Goal: Task Accomplishment & Management: Complete application form

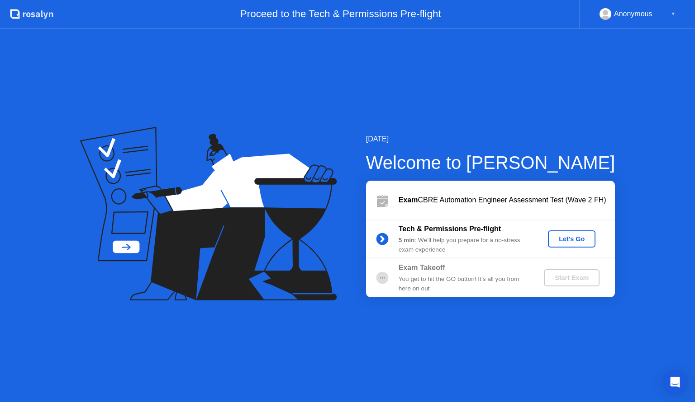
click at [579, 236] on div "Let's Go" at bounding box center [571, 239] width 40 height 7
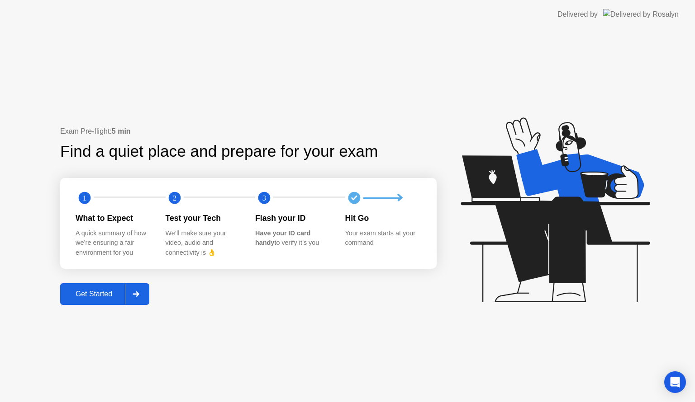
click at [81, 287] on button "Get Started" at bounding box center [104, 295] width 89 height 22
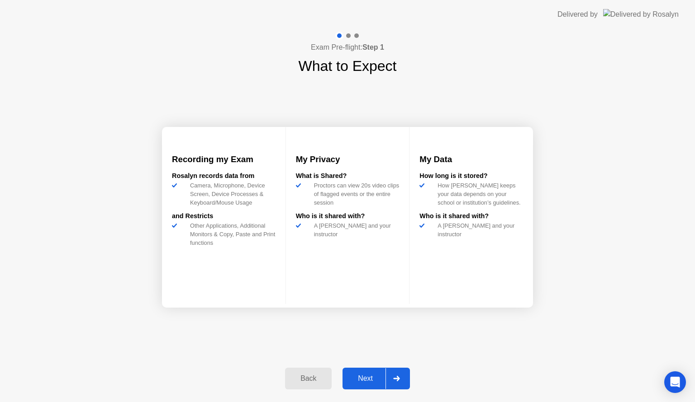
click at [364, 371] on button "Next" at bounding box center [375, 379] width 67 height 22
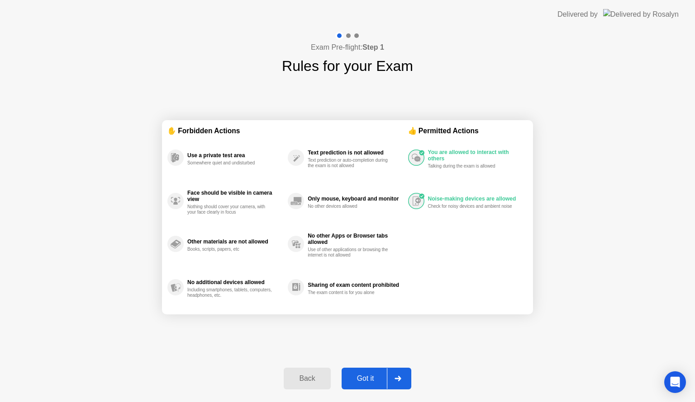
drag, startPoint x: 364, startPoint y: 371, endPoint x: 367, endPoint y: 377, distance: 6.9
click at [367, 377] on button "Got it" at bounding box center [376, 379] width 70 height 22
select select "**********"
select select "*******"
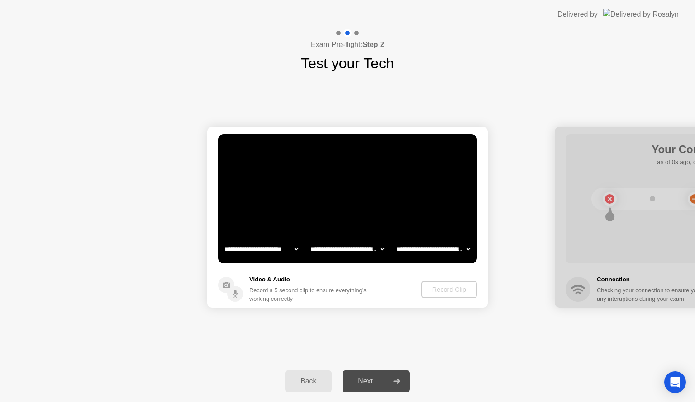
click at [367, 378] on div "Next" at bounding box center [365, 382] width 40 height 8
click at [454, 294] on button "Record Clip" at bounding box center [449, 289] width 55 height 17
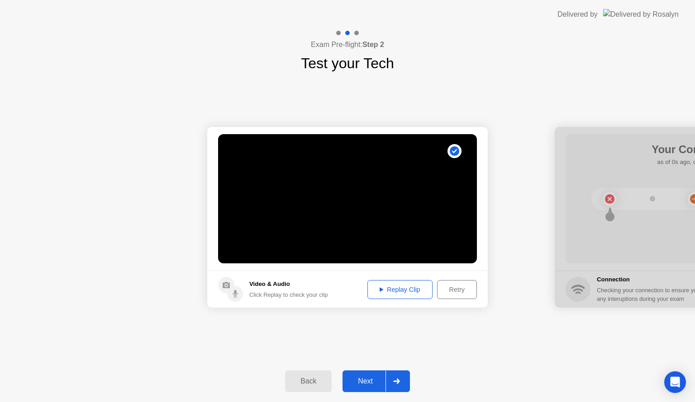
click at [374, 378] on div "Next" at bounding box center [365, 382] width 40 height 8
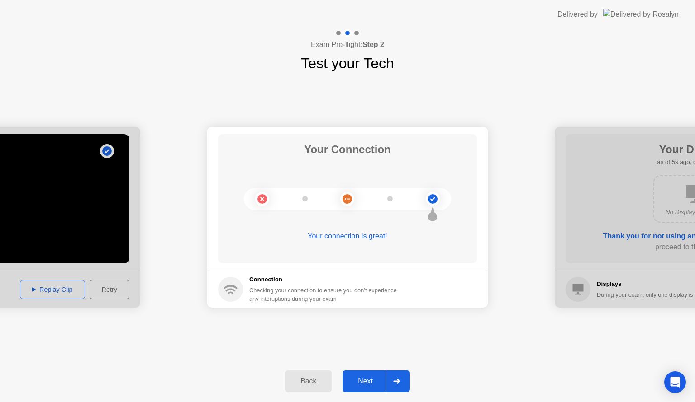
click at [374, 382] on div "Next" at bounding box center [365, 382] width 40 height 8
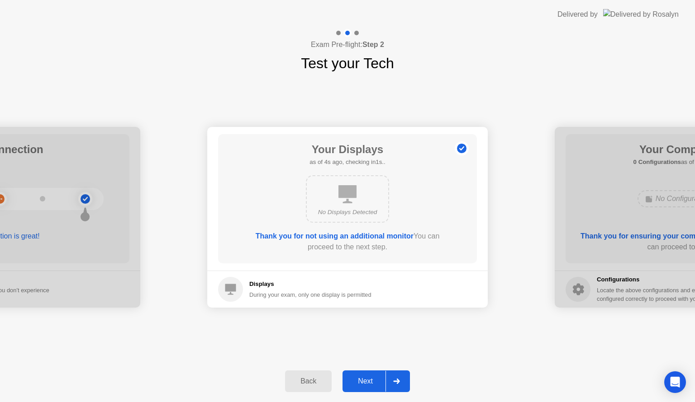
click at [374, 382] on div "Next" at bounding box center [365, 382] width 40 height 8
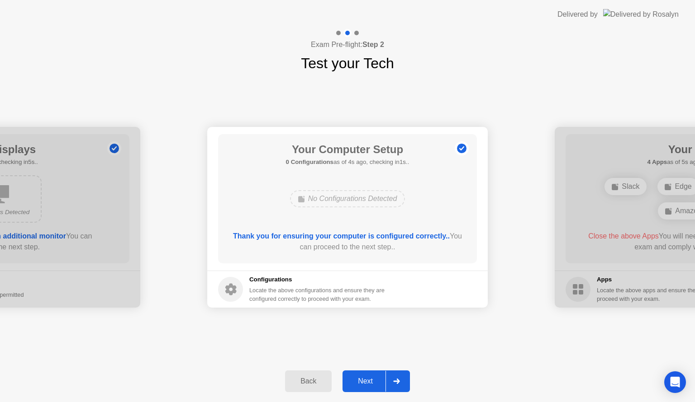
click at [374, 382] on div "Next" at bounding box center [365, 382] width 40 height 8
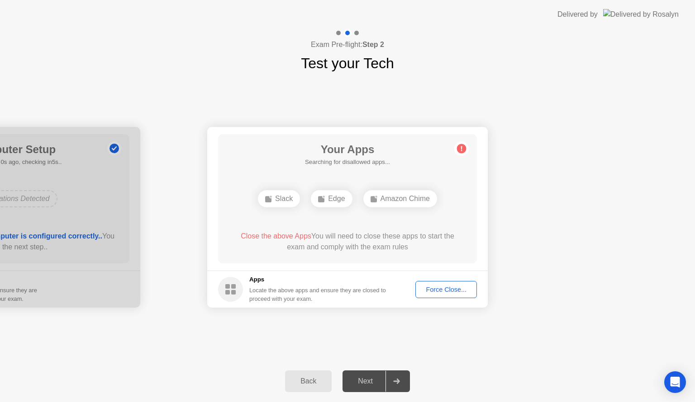
click at [453, 289] on div "Force Close..." at bounding box center [445, 289] width 55 height 7
click at [436, 286] on div "Force Close..." at bounding box center [445, 289] width 55 height 7
click at [405, 331] on div "**********" at bounding box center [347, 217] width 695 height 287
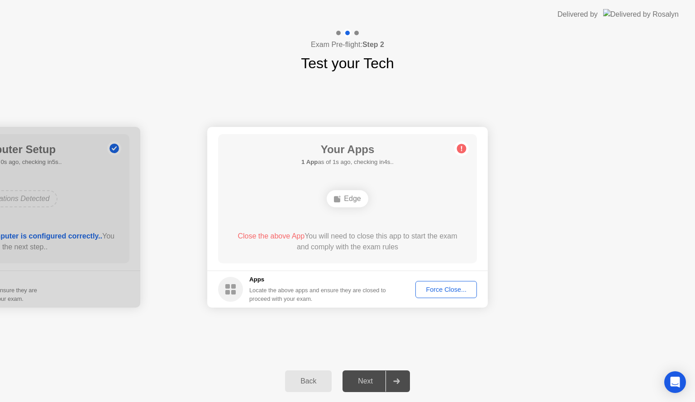
click at [349, 199] on div "Edge" at bounding box center [346, 198] width 41 height 17
click at [439, 291] on div "Force Close..." at bounding box center [445, 289] width 55 height 7
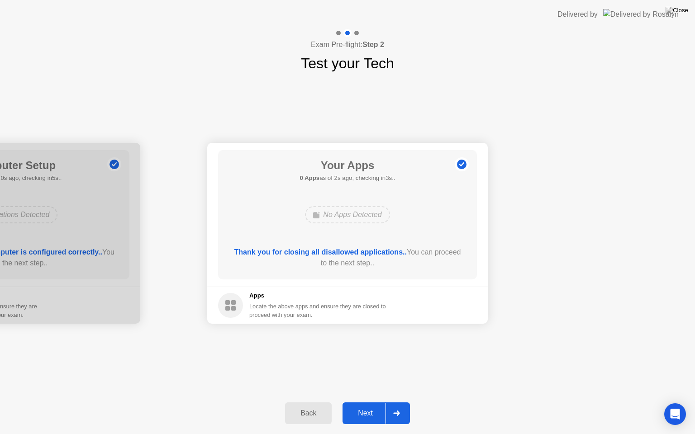
click at [368, 402] on div "Next" at bounding box center [365, 413] width 40 height 8
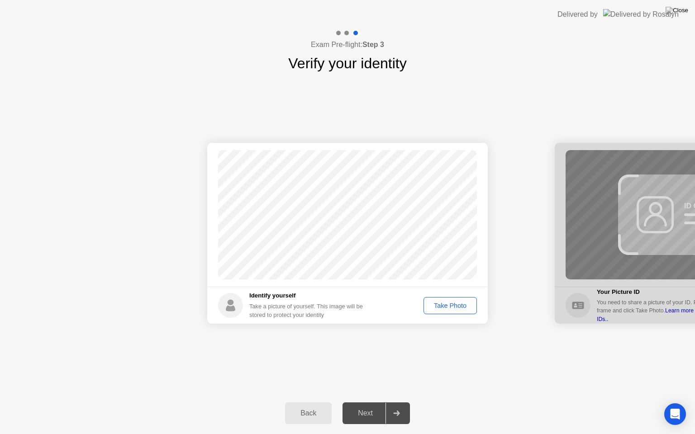
click at [444, 313] on button "Take Photo" at bounding box center [449, 305] width 53 height 17
click at [376, 402] on button "Next" at bounding box center [375, 413] width 67 height 22
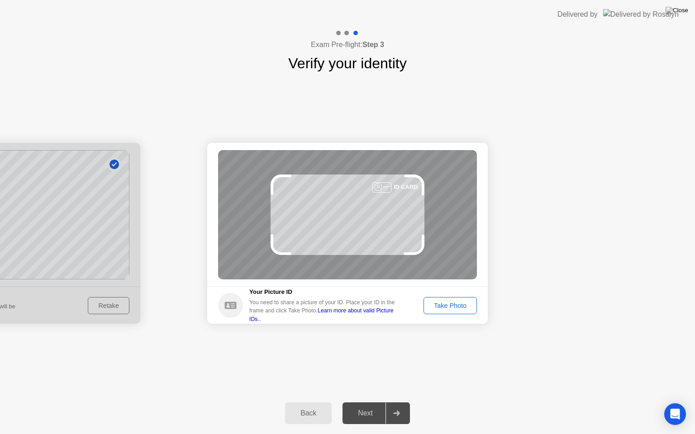
click at [465, 318] on footer "Your Picture ID You need to share a picture of your ID. Place your ID in the fr…" at bounding box center [347, 305] width 280 height 37
click at [463, 305] on div "Take Photo" at bounding box center [449, 305] width 47 height 7
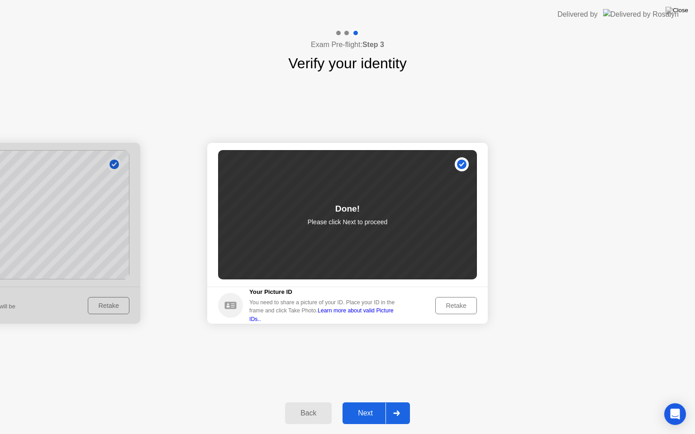
click at [347, 402] on div "Next" at bounding box center [365, 413] width 40 height 8
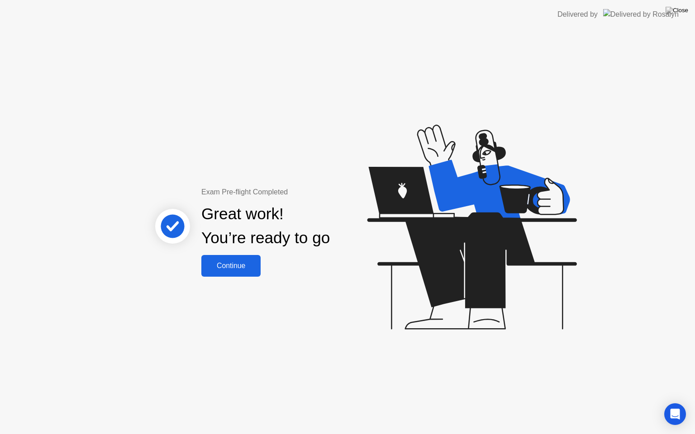
click at [224, 267] on div "Continue" at bounding box center [231, 266] width 54 height 8
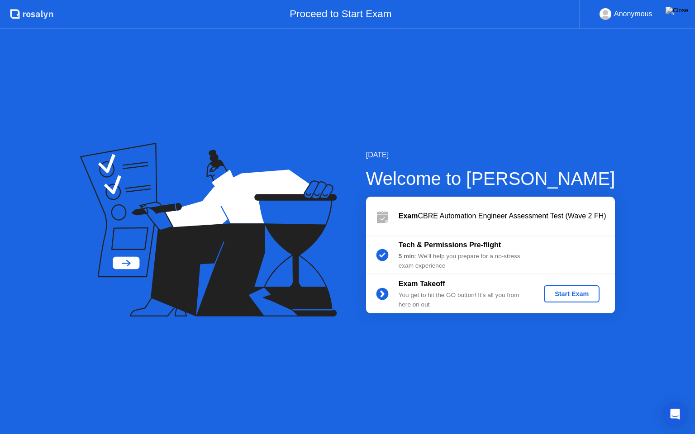
click at [578, 290] on div "Start Exam" at bounding box center [571, 293] width 48 height 7
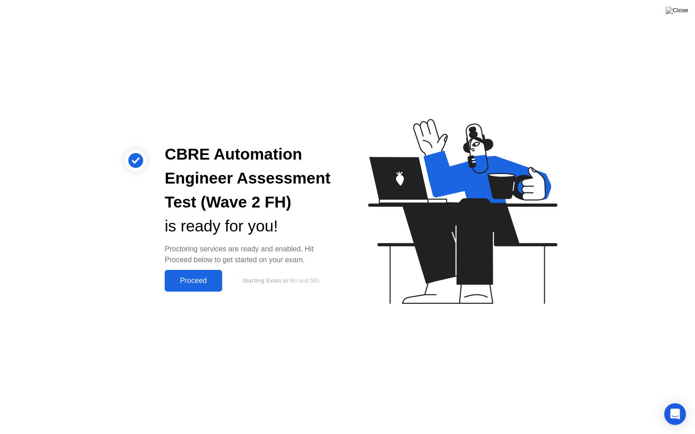
click at [216, 280] on div "Proceed" at bounding box center [193, 281] width 52 height 8
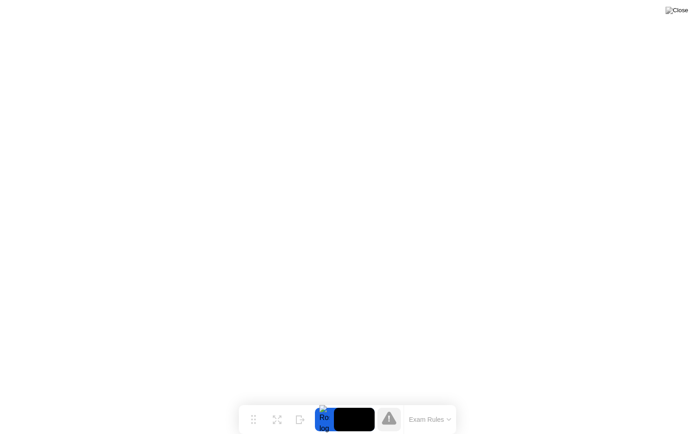
click at [440, 402] on button "Exam Rules" at bounding box center [430, 420] width 48 height 8
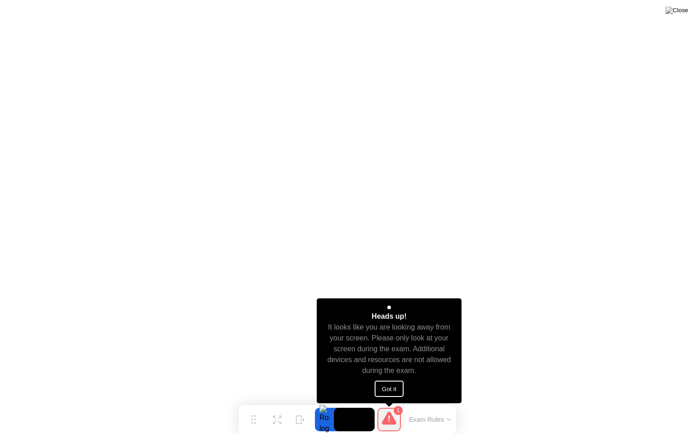
click at [388, 385] on button "Got it" at bounding box center [388, 389] width 29 height 16
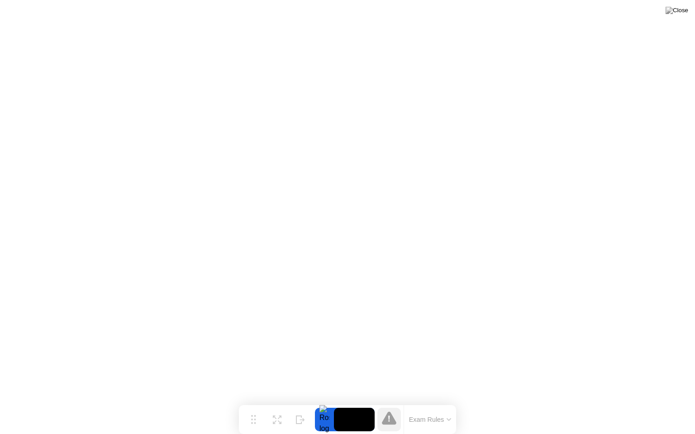
click at [685, 5] on button at bounding box center [676, 11] width 27 height 12
